Goal: Navigation & Orientation: Understand site structure

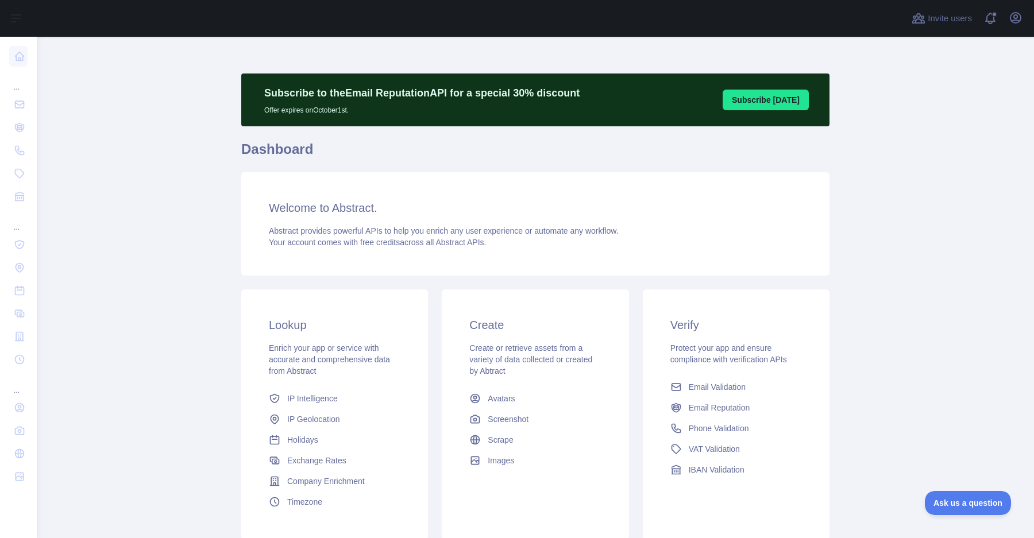
click at [1028, 21] on div "Invite users View notifications Open user menu" at bounding box center [535, 18] width 997 height 37
click at [1020, 18] on icon "button" at bounding box center [1016, 18] width 14 height 14
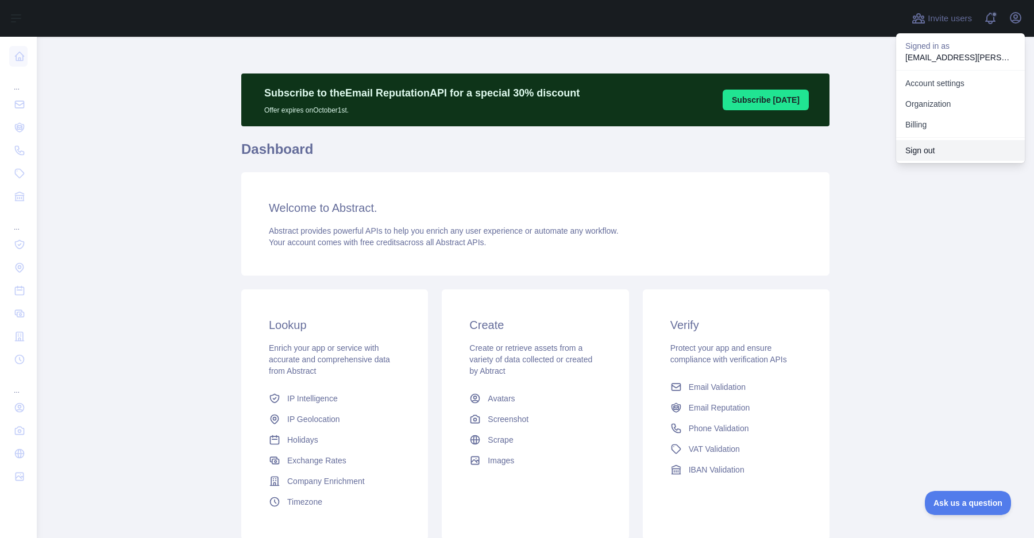
click at [972, 148] on button "Sign out" at bounding box center [960, 150] width 129 height 21
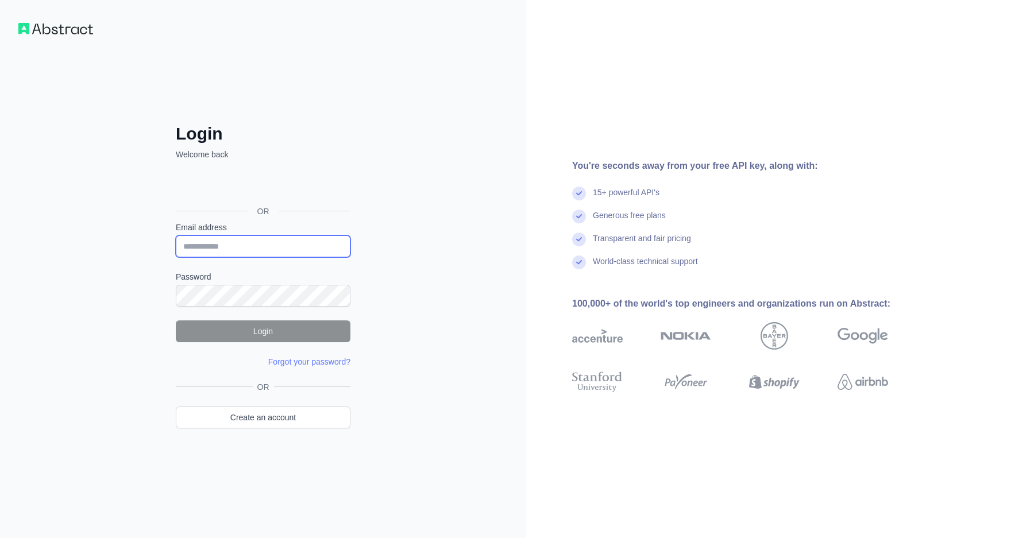
click at [305, 241] on input "Email address" at bounding box center [263, 247] width 175 height 22
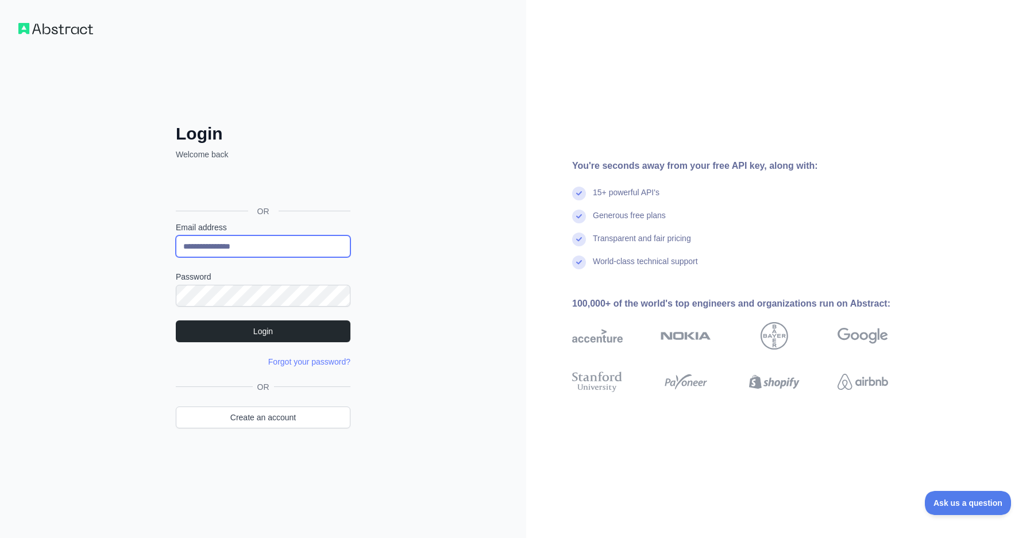
type input "**********"
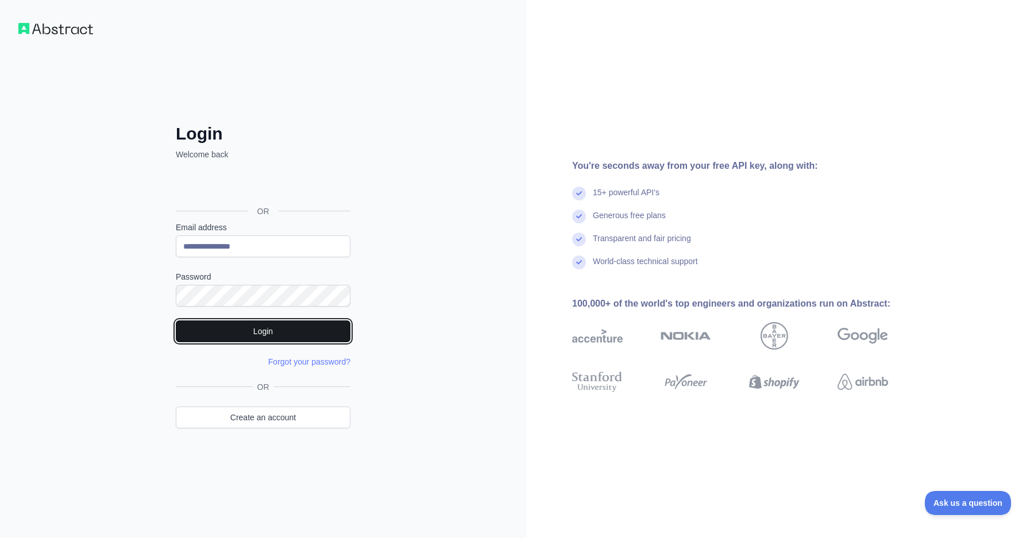
click at [306, 330] on button "Login" at bounding box center [263, 332] width 175 height 22
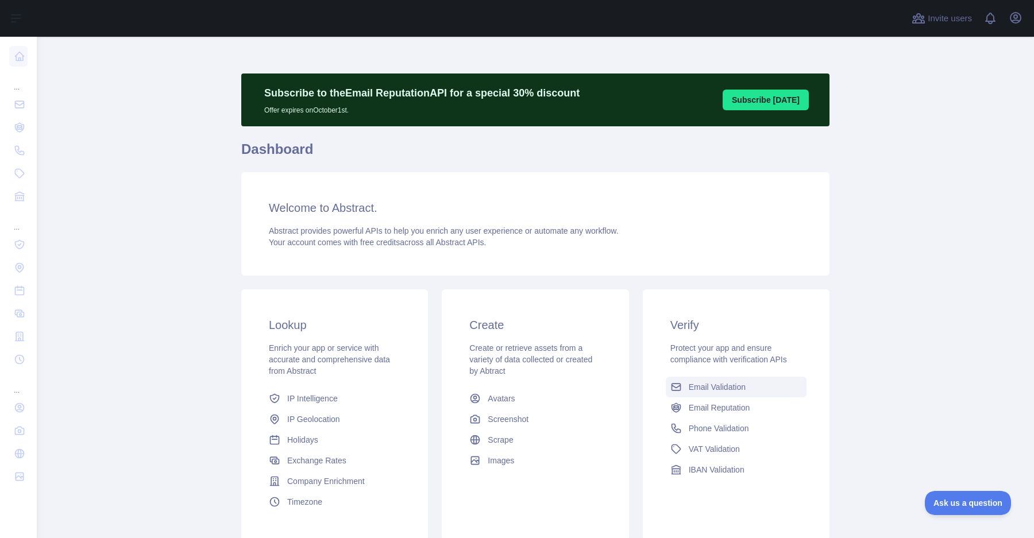
click at [708, 395] on link "Email Validation" at bounding box center [736, 387] width 141 height 21
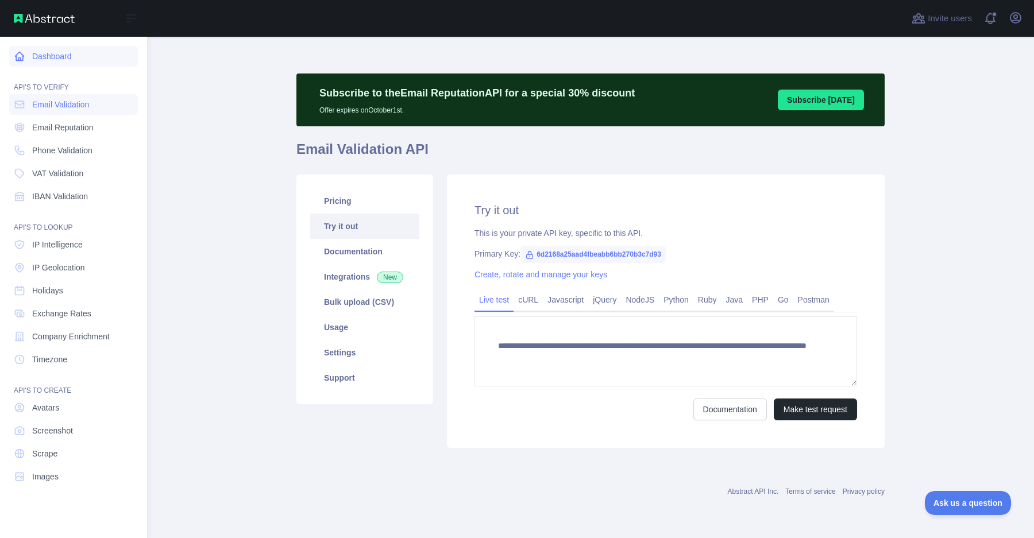
click at [24, 55] on icon at bounding box center [19, 56] width 11 height 11
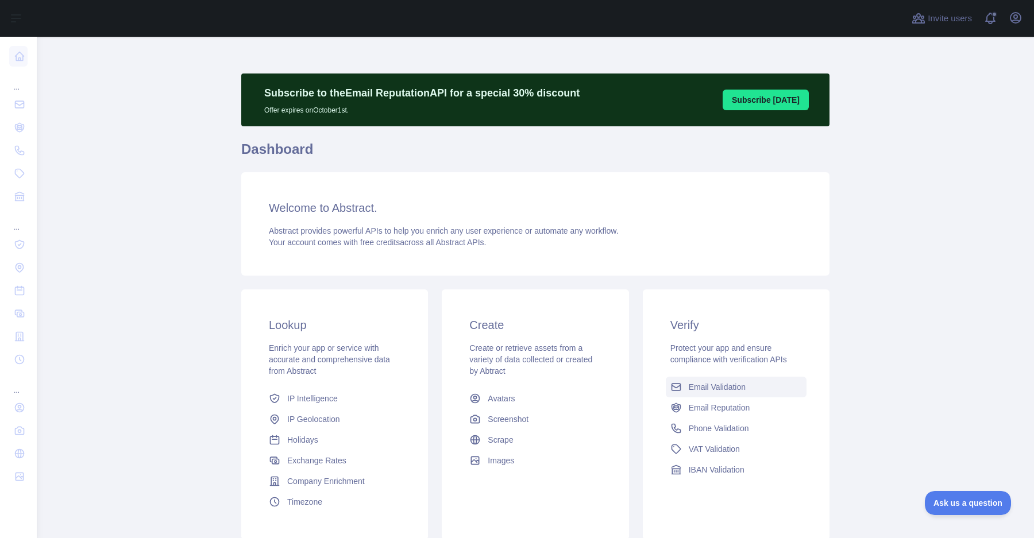
click at [762, 391] on link "Email Validation" at bounding box center [736, 387] width 141 height 21
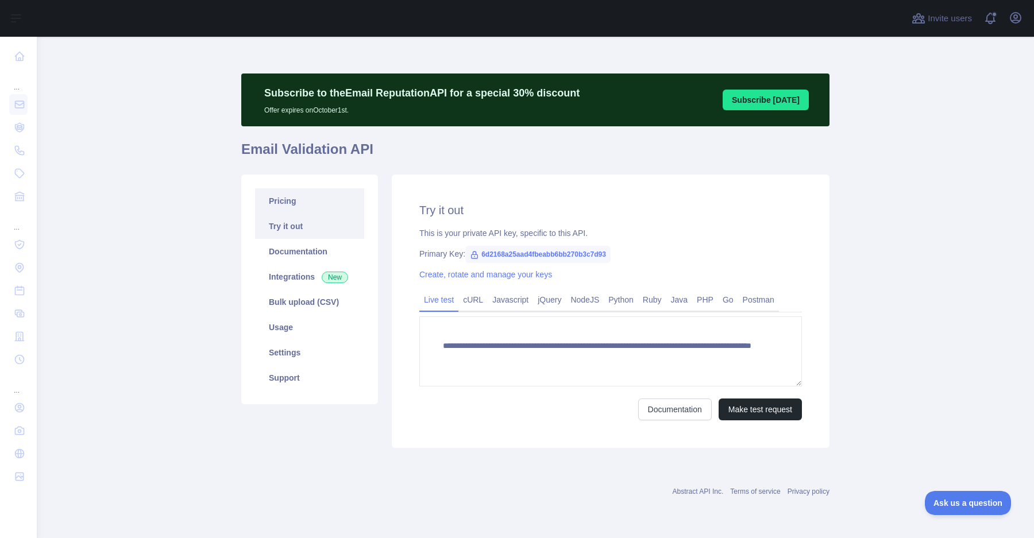
click at [314, 194] on link "Pricing" at bounding box center [309, 200] width 109 height 25
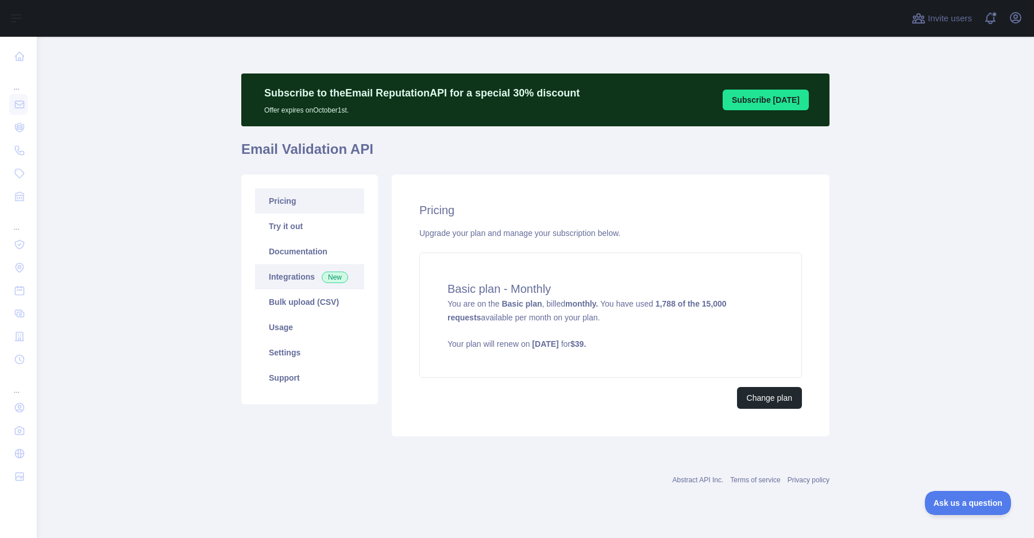
click at [318, 272] on link "Integrations New" at bounding box center [309, 276] width 109 height 25
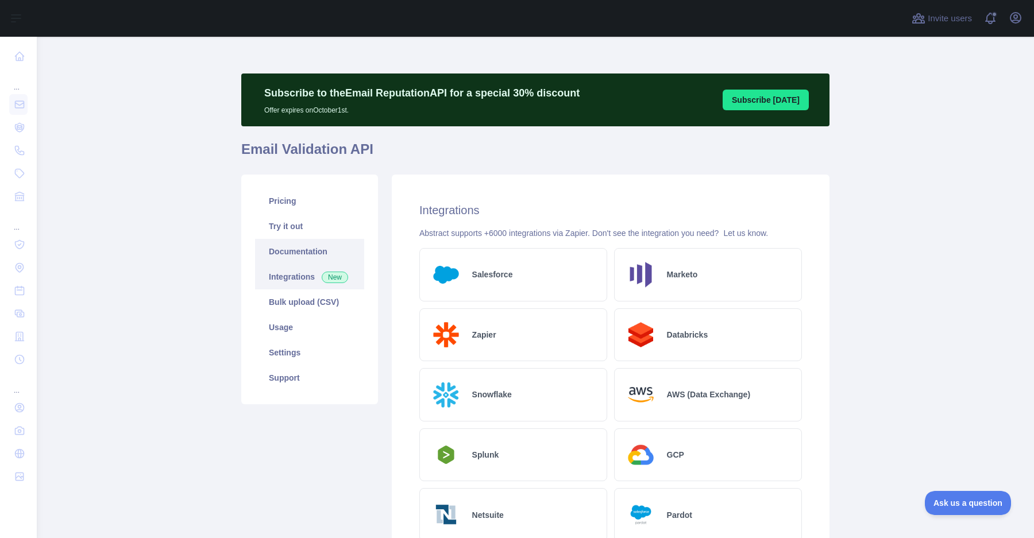
click at [323, 245] on link "Documentation" at bounding box center [309, 251] width 109 height 25
click at [335, 252] on link "Documentation" at bounding box center [309, 251] width 109 height 25
click at [1021, 19] on icon "button" at bounding box center [1016, 18] width 10 height 10
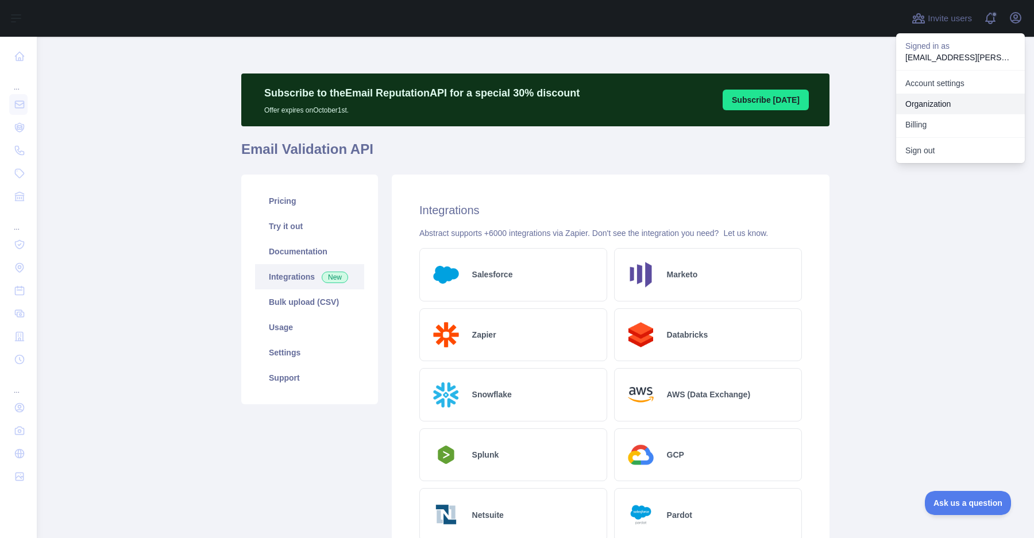
click at [969, 98] on link "Organization" at bounding box center [960, 104] width 129 height 21
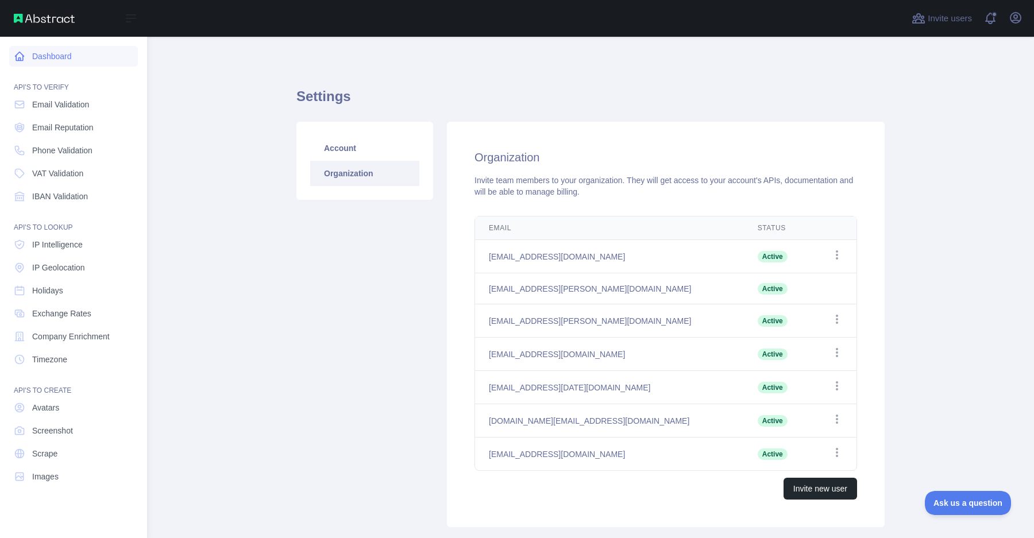
click at [71, 60] on link "Dashboard" at bounding box center [73, 56] width 129 height 21
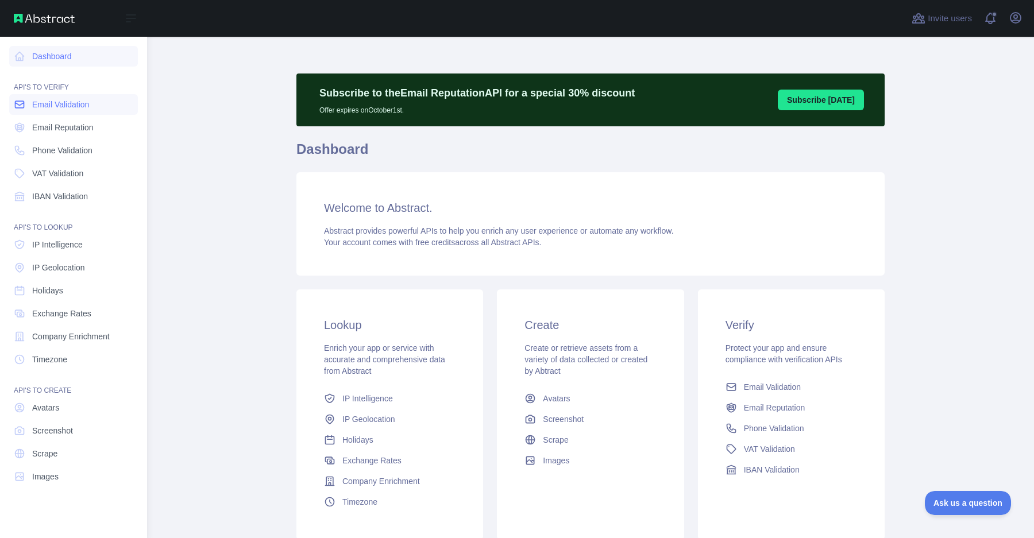
click at [71, 107] on span "Email Validation" at bounding box center [60, 104] width 57 height 11
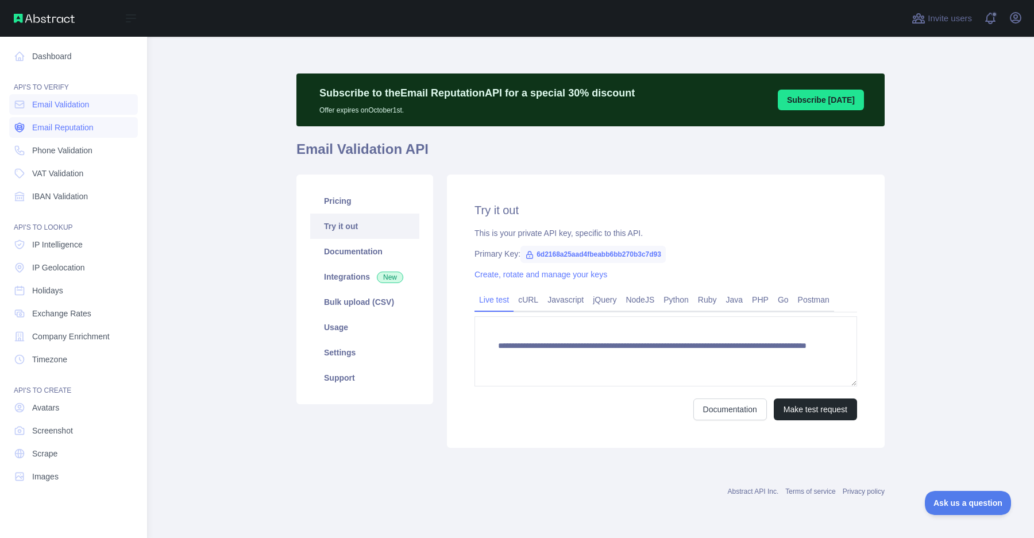
click at [72, 126] on span "Email Reputation" at bounding box center [62, 127] width 61 height 11
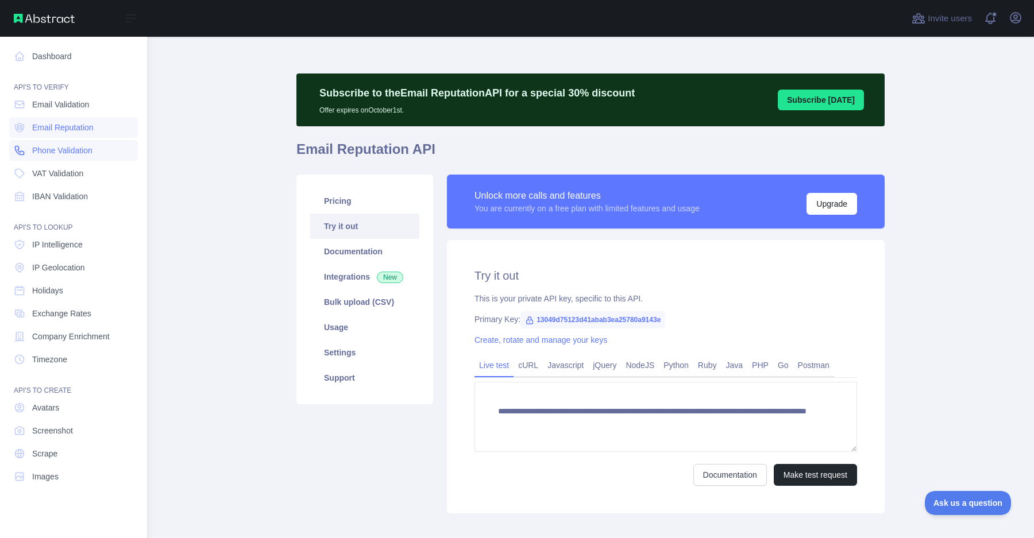
click at [73, 143] on link "Phone Validation" at bounding box center [73, 150] width 129 height 21
click at [71, 157] on link "Phone Validation" at bounding box center [73, 150] width 129 height 21
click at [76, 172] on span "VAT Validation" at bounding box center [57, 173] width 51 height 11
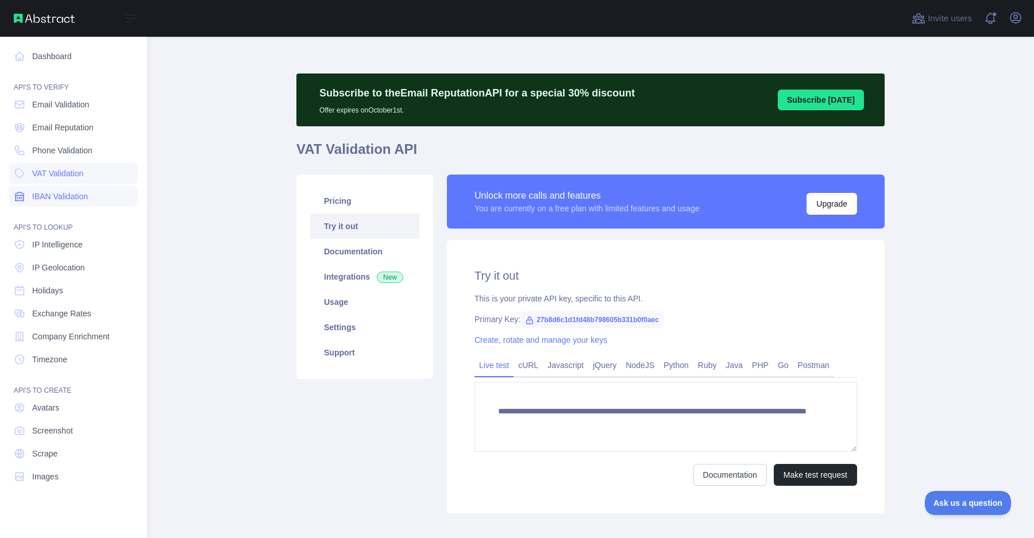
click at [80, 192] on span "IBAN Validation" at bounding box center [60, 196] width 56 height 11
